Goal: Information Seeking & Learning: Learn about a topic

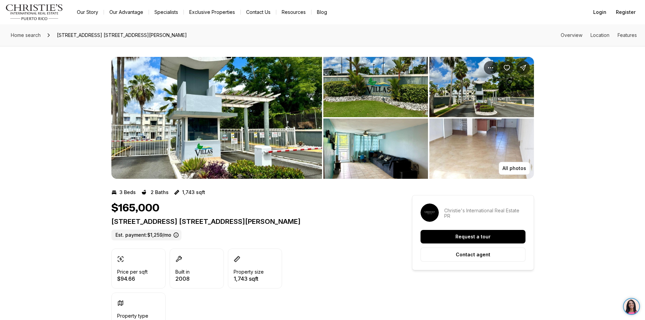
click at [154, 159] on img "View image gallery" at bounding box center [216, 118] width 211 height 122
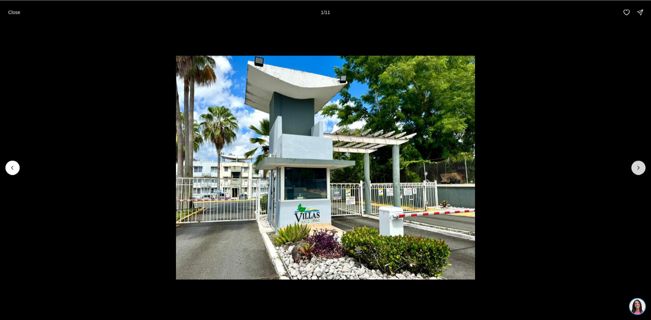
click at [638, 171] on icon "Next slide" at bounding box center [638, 167] width 7 height 7
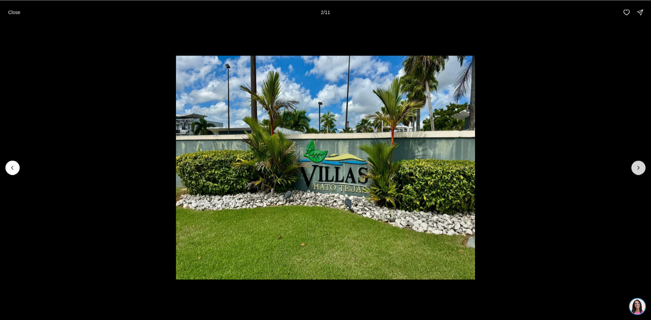
click at [638, 171] on icon "Next slide" at bounding box center [638, 167] width 7 height 7
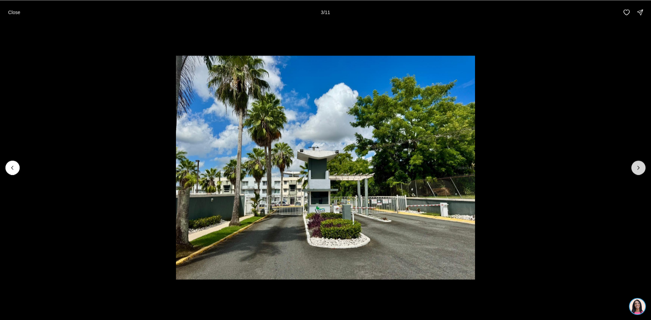
click at [638, 171] on icon "Next slide" at bounding box center [638, 167] width 7 height 7
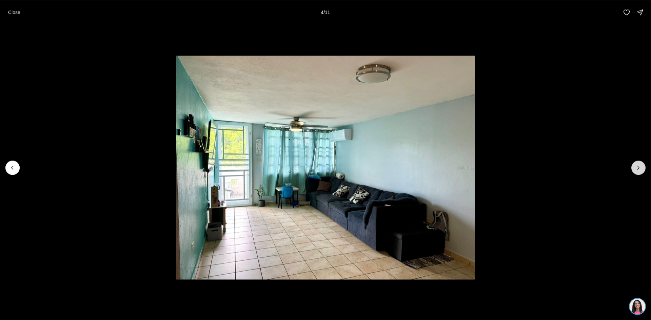
click at [638, 171] on icon "Next slide" at bounding box center [638, 167] width 7 height 7
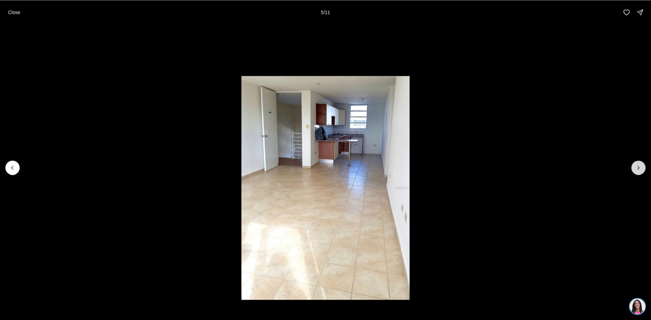
click at [638, 171] on icon "Next slide" at bounding box center [638, 167] width 7 height 7
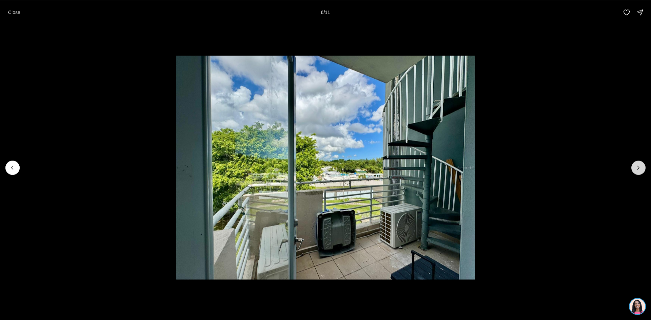
click at [638, 171] on icon "Next slide" at bounding box center [638, 167] width 7 height 7
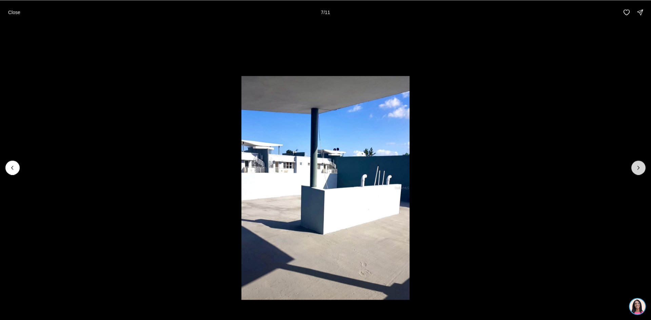
click at [638, 171] on icon "Next slide" at bounding box center [638, 167] width 7 height 7
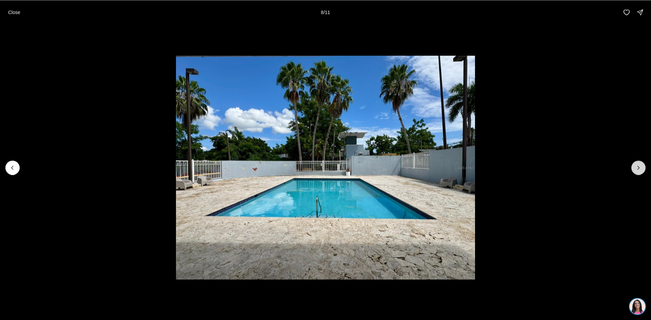
click at [638, 171] on icon "Next slide" at bounding box center [638, 167] width 7 height 7
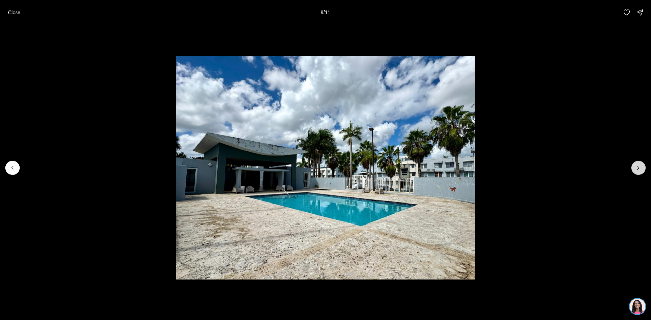
click at [638, 171] on icon "Next slide" at bounding box center [638, 167] width 7 height 7
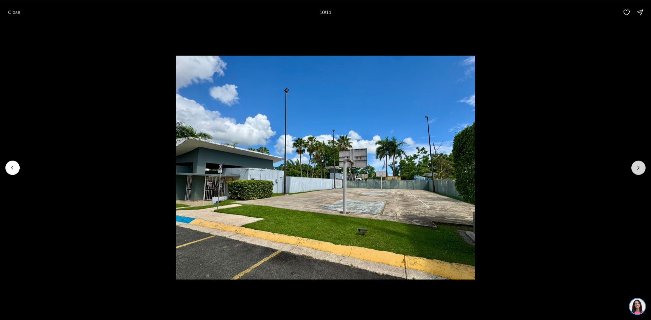
click at [638, 171] on icon "Next slide" at bounding box center [638, 167] width 7 height 7
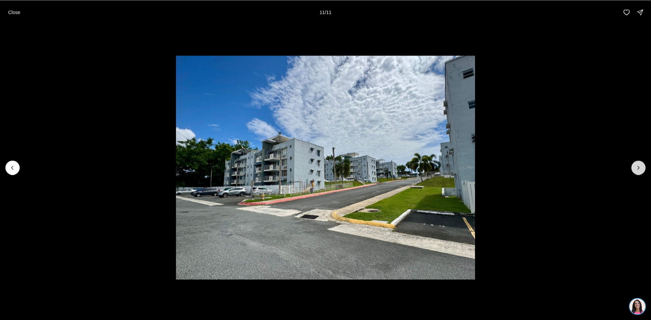
click at [638, 171] on div at bounding box center [638, 168] width 14 height 14
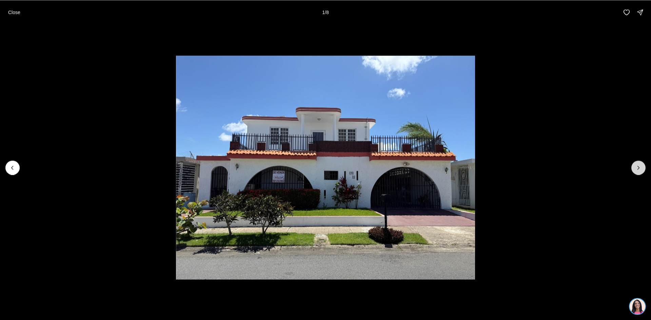
click at [635, 164] on icon "Next slide" at bounding box center [638, 167] width 7 height 7
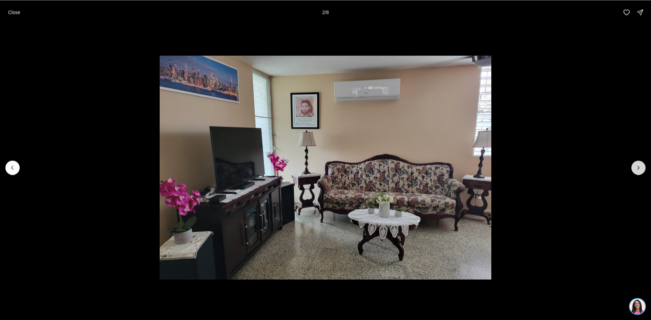
click at [635, 164] on icon "Next slide" at bounding box center [638, 167] width 7 height 7
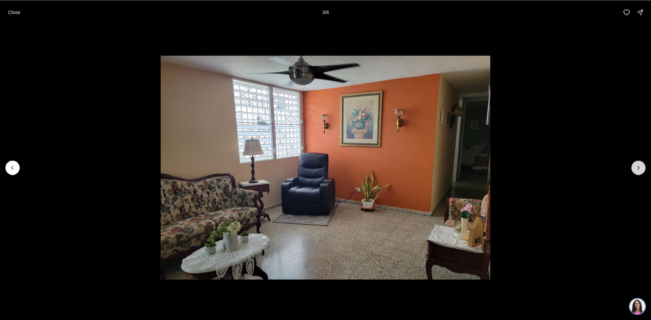
click at [635, 164] on icon "Next slide" at bounding box center [638, 167] width 7 height 7
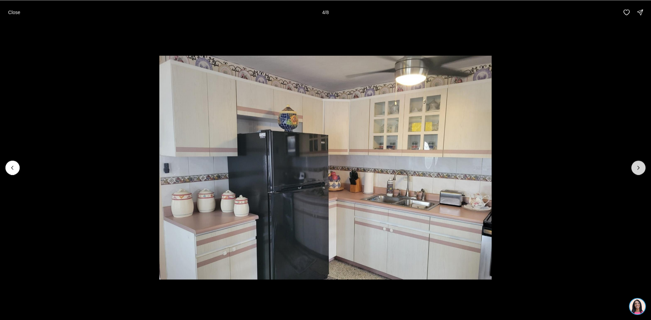
click at [635, 164] on icon "Next slide" at bounding box center [638, 167] width 7 height 7
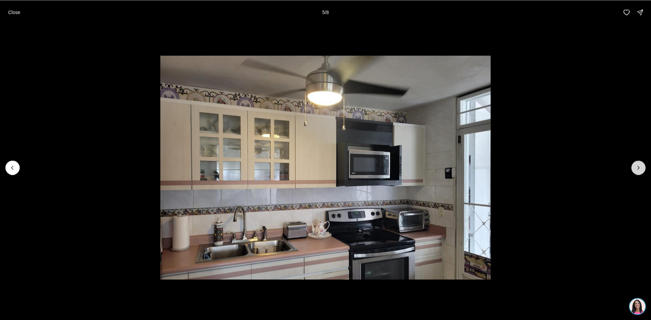
click at [635, 164] on icon "Next slide" at bounding box center [638, 167] width 7 height 7
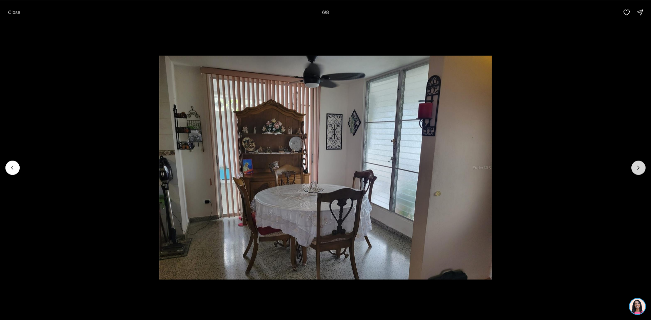
click at [635, 164] on icon "Next slide" at bounding box center [638, 167] width 7 height 7
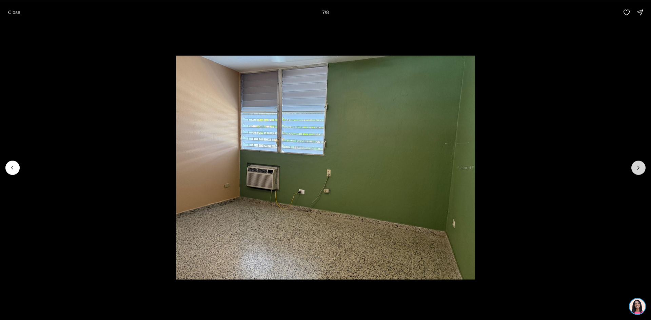
click at [635, 164] on icon "Next slide" at bounding box center [638, 167] width 7 height 7
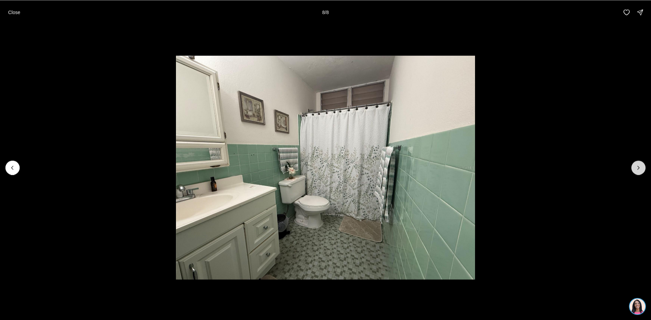
click at [635, 164] on div at bounding box center [638, 168] width 14 height 14
click at [636, 170] on div at bounding box center [638, 168] width 14 height 14
click at [16, 14] on p "Close" at bounding box center [14, 11] width 12 height 5
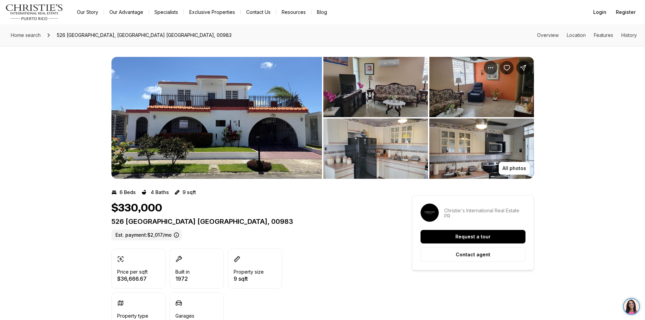
click at [210, 132] on img "View image gallery" at bounding box center [216, 118] width 211 height 122
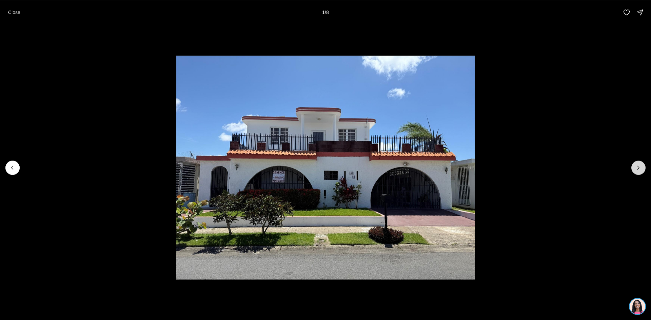
click at [640, 165] on icon "Next slide" at bounding box center [638, 167] width 7 height 7
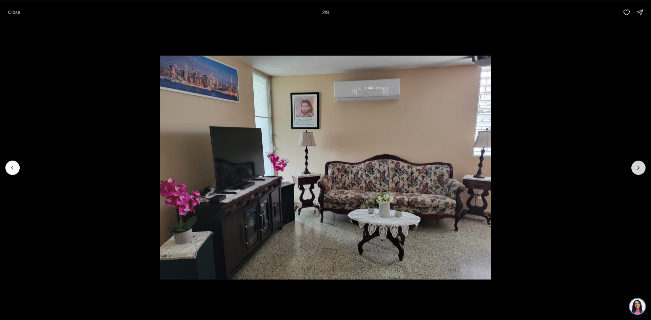
click at [640, 165] on icon "Next slide" at bounding box center [638, 167] width 7 height 7
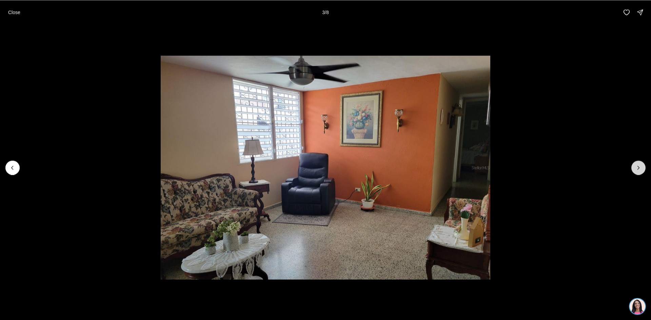
click at [640, 165] on icon "Next slide" at bounding box center [638, 167] width 7 height 7
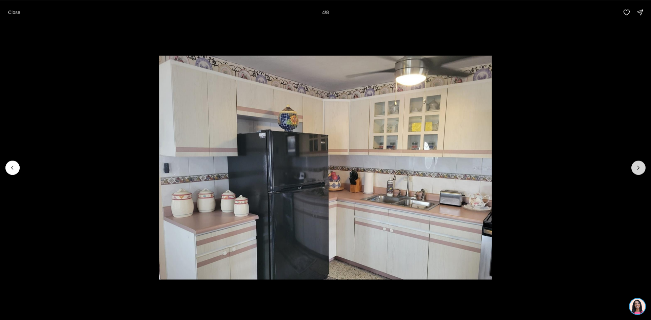
click at [640, 165] on icon "Next slide" at bounding box center [638, 167] width 7 height 7
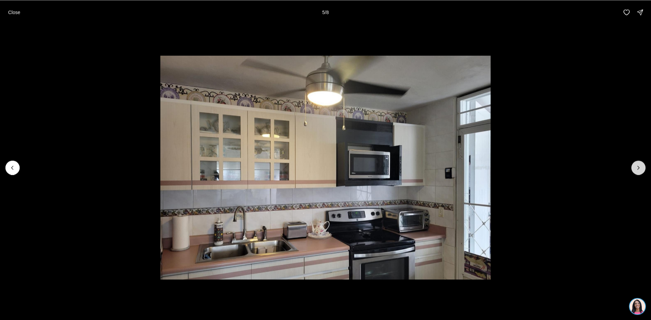
click at [640, 165] on icon "Next slide" at bounding box center [638, 167] width 7 height 7
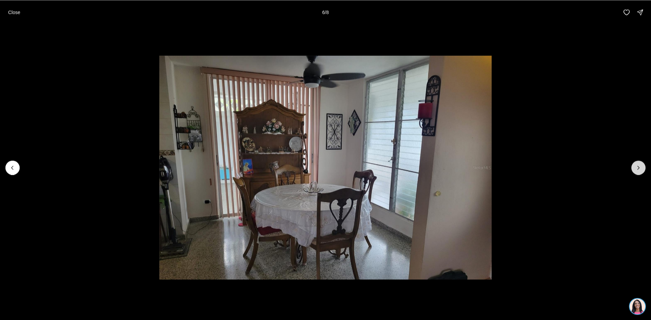
click at [640, 165] on icon "Next slide" at bounding box center [638, 167] width 7 height 7
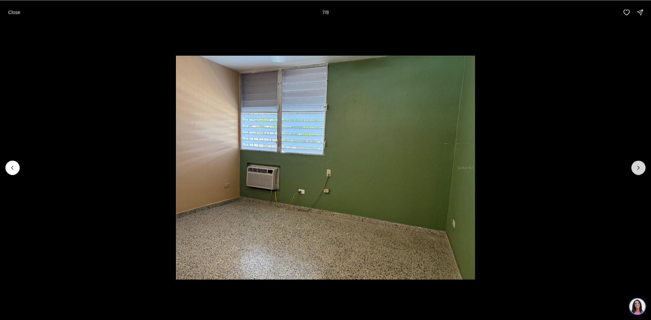
click at [640, 165] on icon "Next slide" at bounding box center [638, 167] width 7 height 7
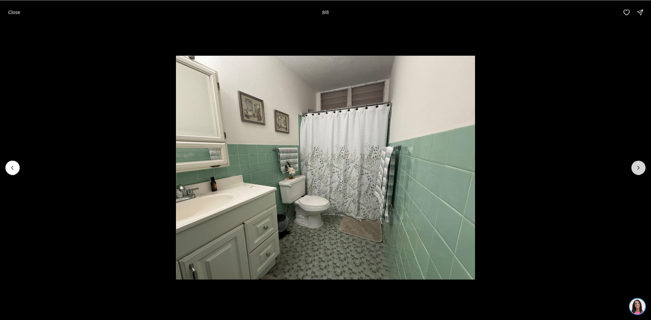
click at [640, 165] on div at bounding box center [638, 168] width 14 height 14
click at [15, 12] on p "Close" at bounding box center [14, 11] width 12 height 5
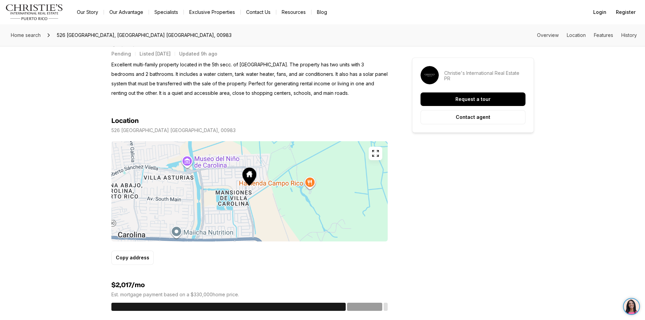
scroll to position [305, 0]
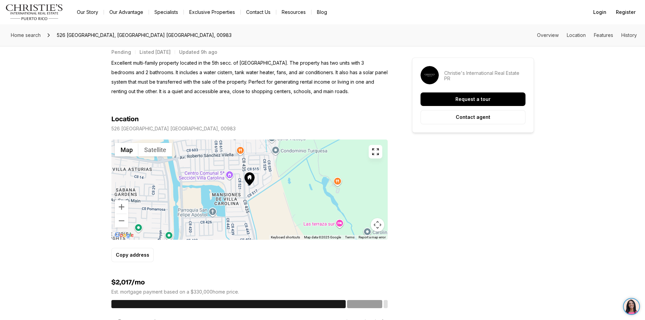
click at [251, 180] on icon at bounding box center [250, 178] width 10 height 13
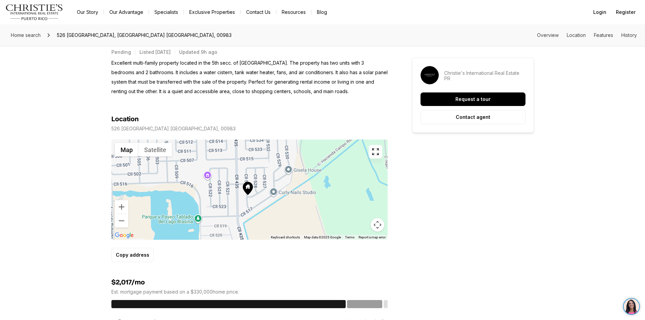
click at [256, 194] on div at bounding box center [249, 190] width 276 height 100
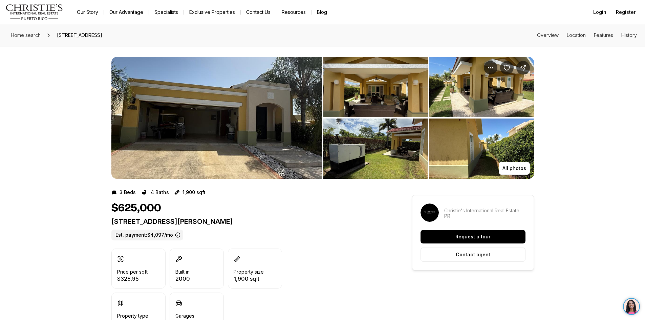
click at [442, 154] on img "View image gallery" at bounding box center [482, 149] width 105 height 60
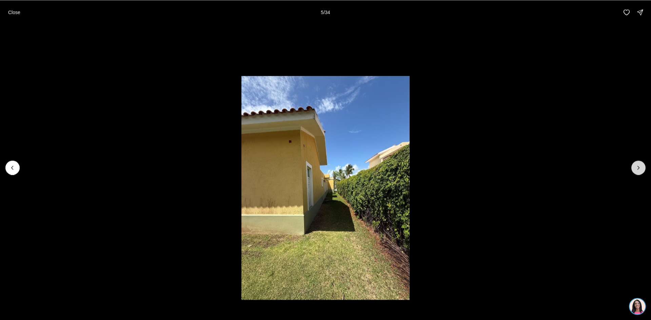
click at [639, 167] on icon "Next slide" at bounding box center [638, 167] width 7 height 7
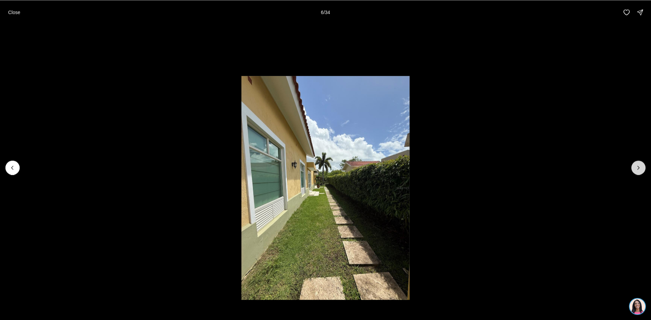
click at [639, 167] on icon "Next slide" at bounding box center [638, 167] width 7 height 7
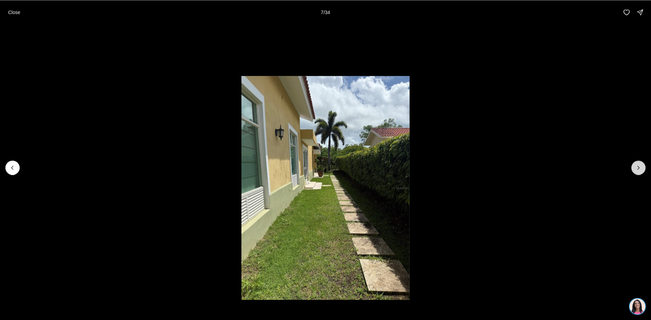
click at [639, 167] on icon "Next slide" at bounding box center [638, 167] width 7 height 7
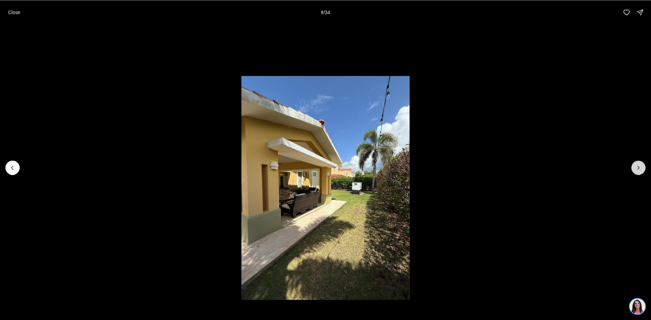
click at [639, 167] on icon "Next slide" at bounding box center [638, 167] width 7 height 7
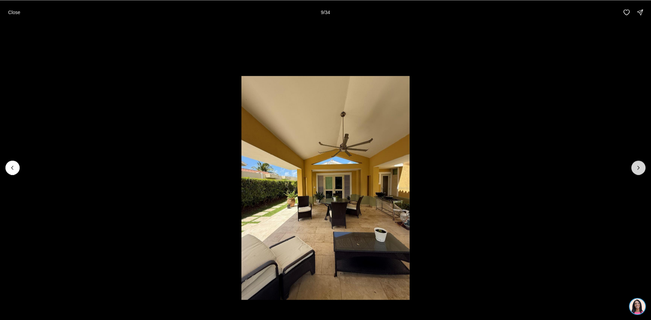
click at [639, 167] on icon "Next slide" at bounding box center [638, 167] width 7 height 7
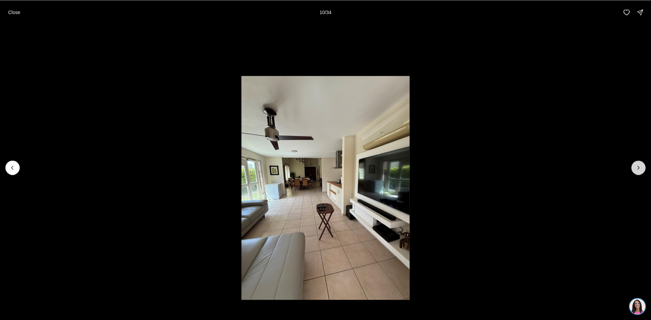
click at [639, 167] on icon "Next slide" at bounding box center [638, 167] width 7 height 7
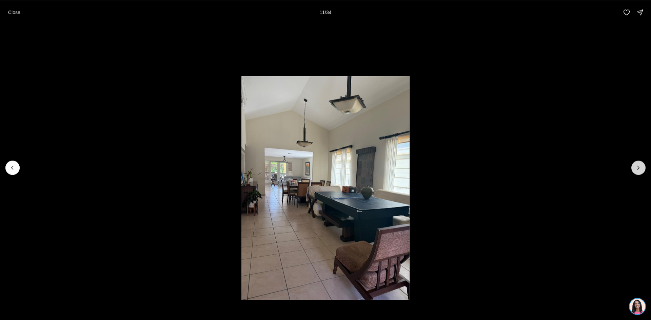
click at [639, 167] on icon "Next slide" at bounding box center [638, 167] width 7 height 7
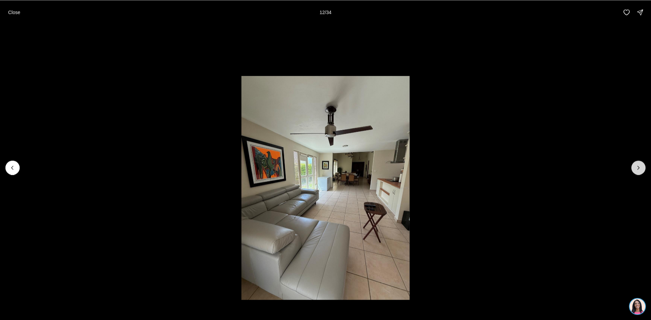
click at [639, 167] on icon "Next slide" at bounding box center [638, 167] width 7 height 7
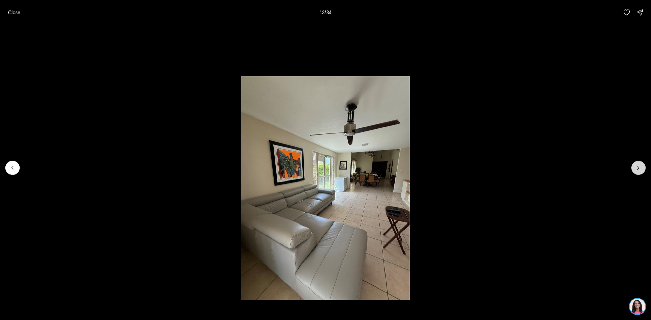
click at [639, 167] on icon "Next slide" at bounding box center [638, 167] width 7 height 7
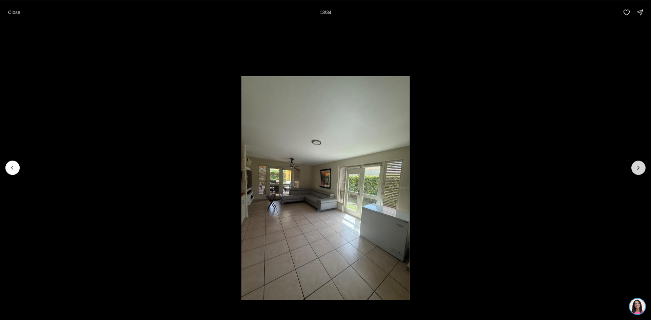
click at [639, 167] on icon "Next slide" at bounding box center [638, 167] width 7 height 7
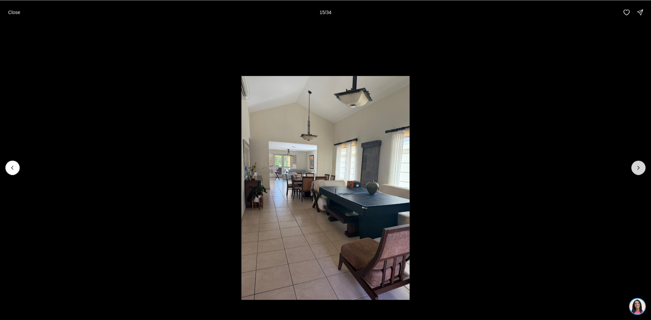
click at [639, 167] on icon "Next slide" at bounding box center [638, 167] width 7 height 7
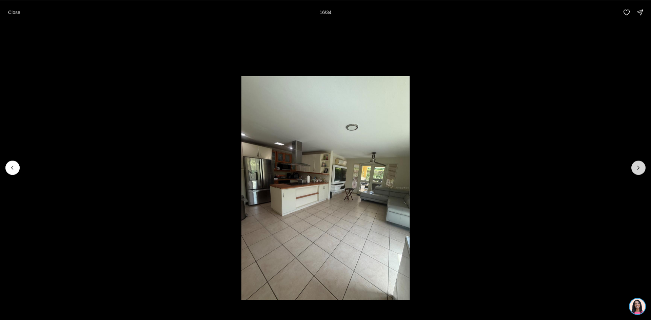
click at [639, 167] on icon "Next slide" at bounding box center [638, 167] width 7 height 7
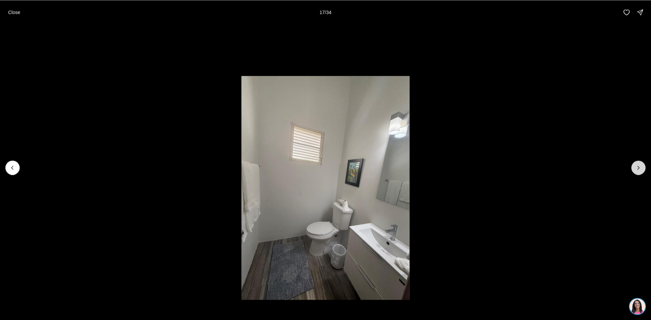
click at [639, 167] on icon "Next slide" at bounding box center [638, 167] width 7 height 7
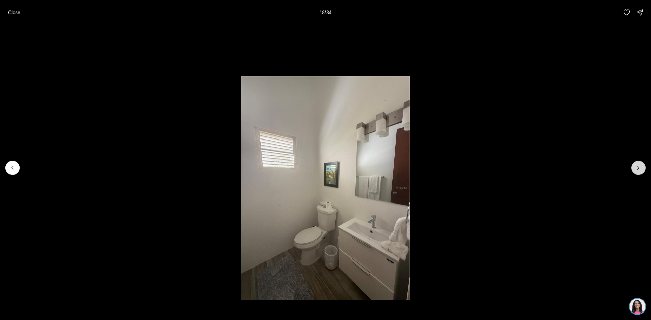
click at [639, 168] on icon "Next slide" at bounding box center [638, 167] width 7 height 7
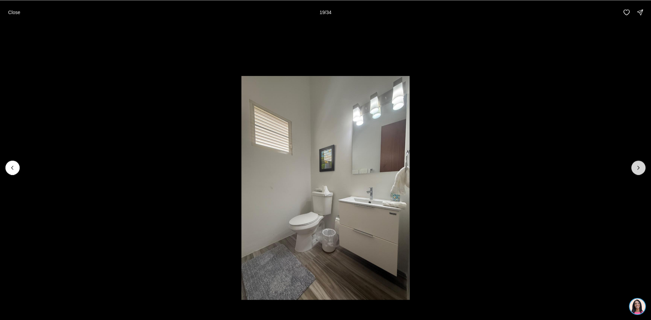
click at [639, 168] on icon "Next slide" at bounding box center [638, 167] width 7 height 7
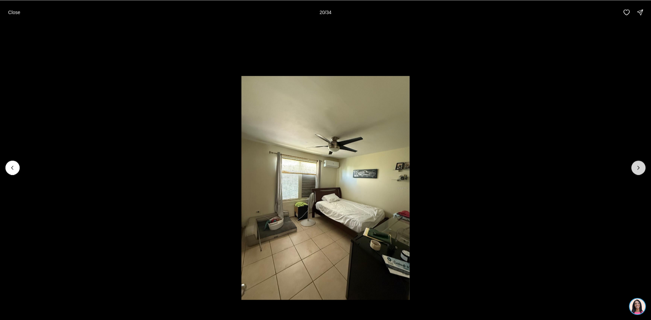
click at [639, 168] on icon "Next slide" at bounding box center [638, 167] width 7 height 7
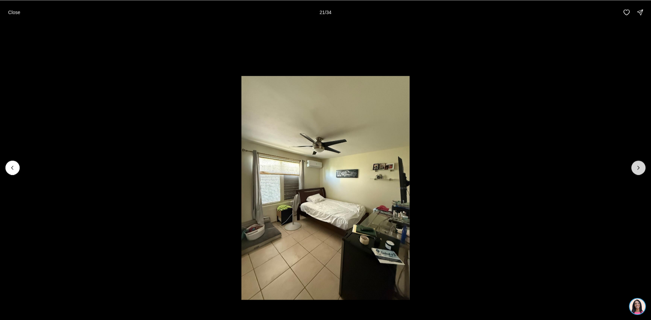
click at [639, 168] on icon "Next slide" at bounding box center [638, 167] width 7 height 7
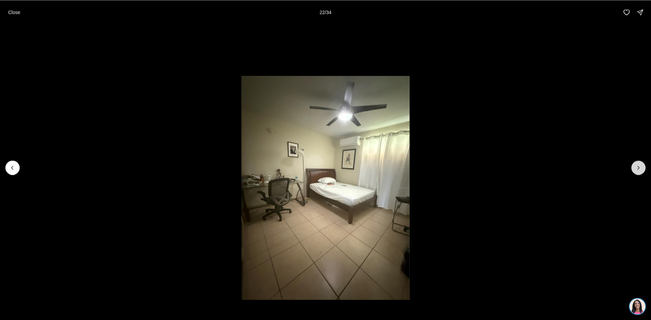
click at [639, 168] on icon "Next slide" at bounding box center [638, 167] width 7 height 7
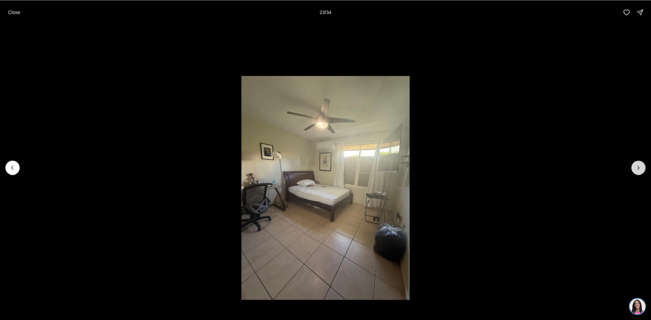
click at [639, 168] on icon "Next slide" at bounding box center [638, 167] width 7 height 7
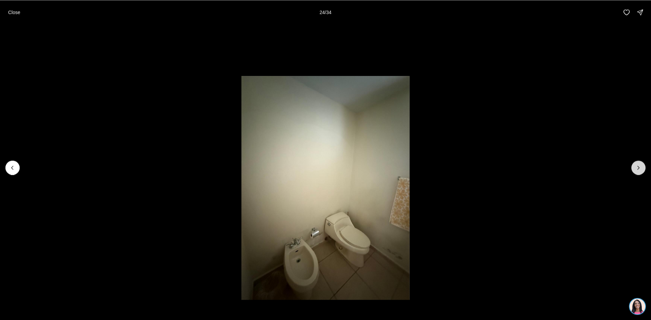
click at [639, 168] on icon "Next slide" at bounding box center [638, 167] width 7 height 7
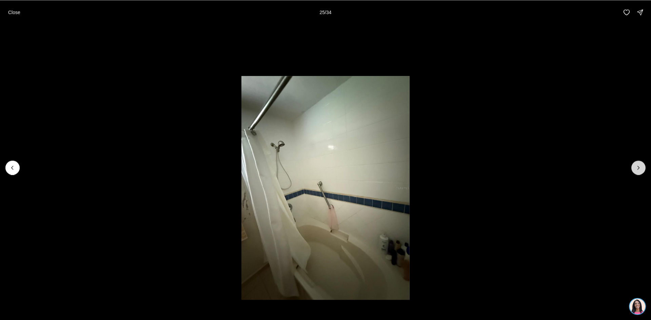
click at [639, 168] on icon "Next slide" at bounding box center [638, 167] width 7 height 7
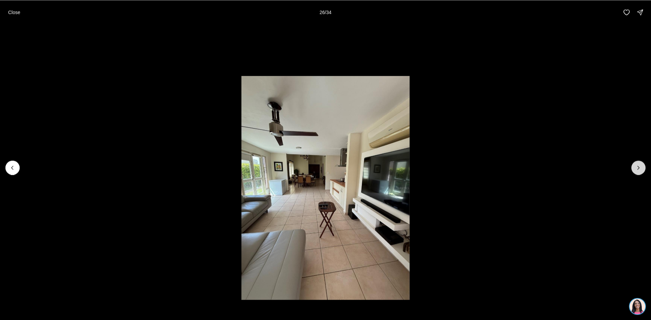
click at [639, 168] on icon "Next slide" at bounding box center [638, 167] width 7 height 7
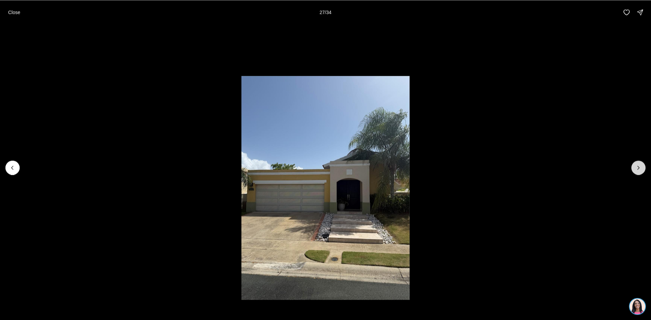
click at [639, 168] on icon "Next slide" at bounding box center [638, 167] width 7 height 7
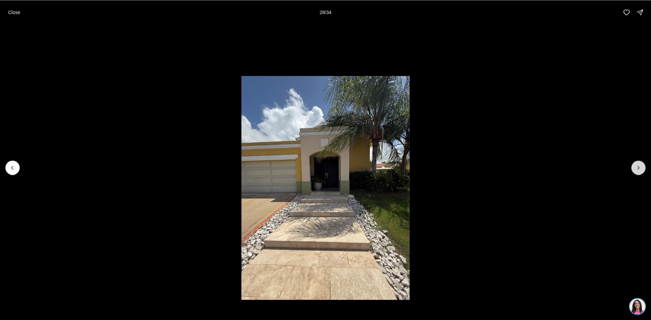
click at [639, 168] on icon "Next slide" at bounding box center [638, 167] width 7 height 7
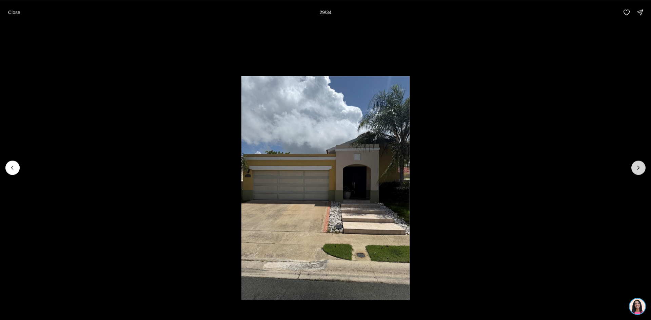
click at [639, 168] on icon "Next slide" at bounding box center [638, 167] width 7 height 7
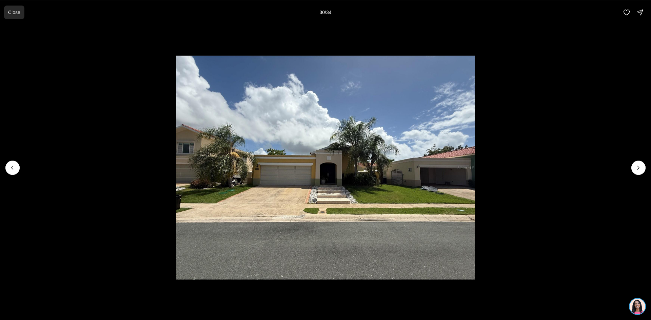
click at [16, 14] on p "Close" at bounding box center [14, 11] width 12 height 5
